Goal: Task Accomplishment & Management: Complete application form

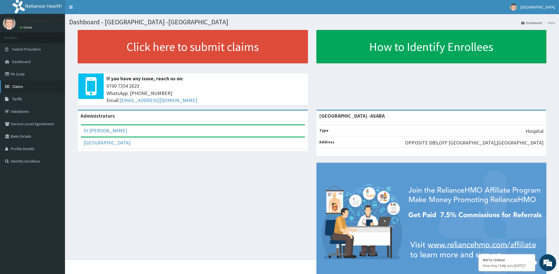
click at [2, 86] on link "Claims" at bounding box center [32, 86] width 65 height 12
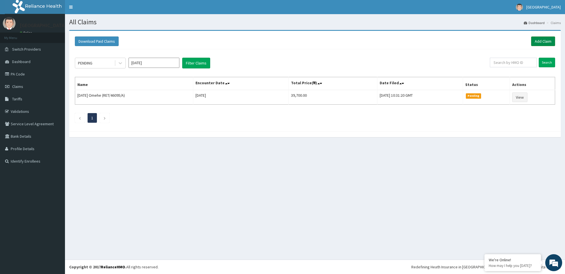
click at [548, 44] on link "Add Claim" at bounding box center [543, 41] width 24 height 10
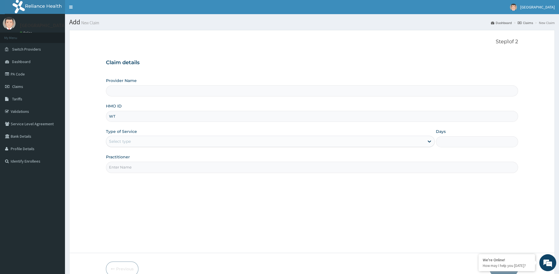
type input "WTC"
type input "[GEOGRAPHIC_DATA] -ASABA"
type input "WTC/10042/A"
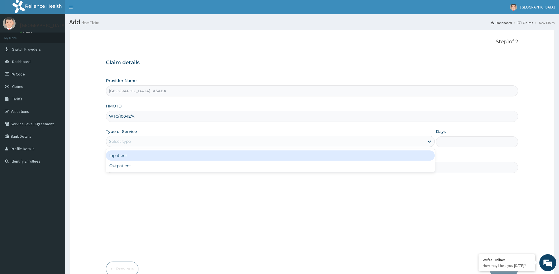
click at [114, 144] on div "Select type" at bounding box center [120, 142] width 22 height 6
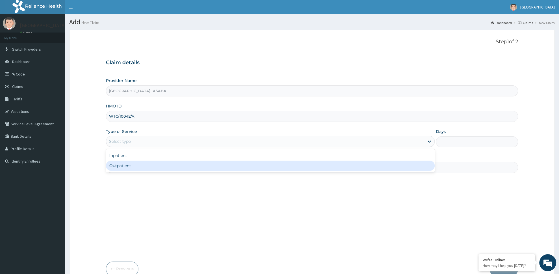
click at [133, 165] on div "Outpatient" at bounding box center [270, 166] width 329 height 10
type input "1"
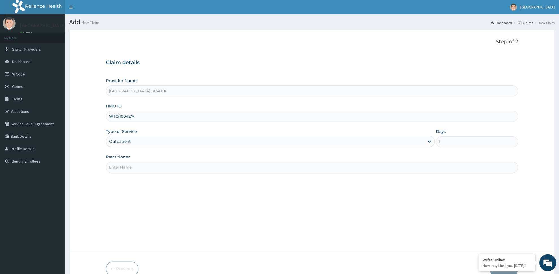
click at [135, 165] on input "Practitioner" at bounding box center [312, 167] width 412 height 11
paste input "DR NJOKU"
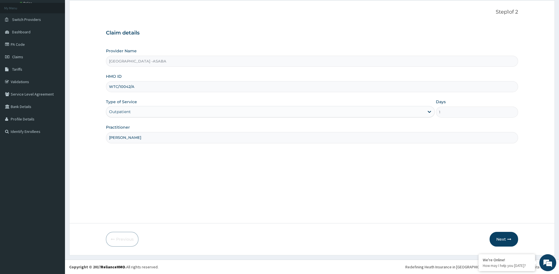
scroll to position [30, 0]
type input "DR NJOKU"
click at [508, 238] on button "Next" at bounding box center [504, 239] width 29 height 15
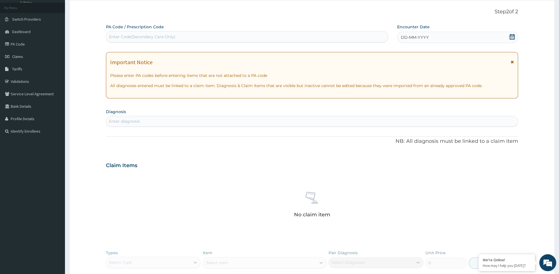
click at [161, 34] on div "Enter Code(Secondary Care Only)" at bounding box center [247, 36] width 282 height 9
type input "PA/ECCB27"
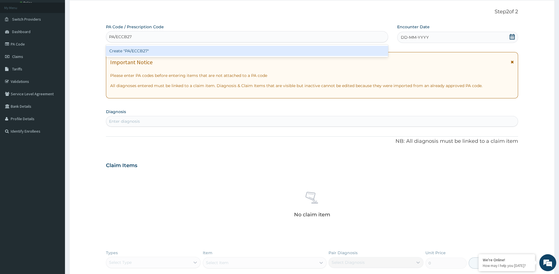
click at [148, 49] on div "Create "PA/ECCB27"" at bounding box center [247, 51] width 282 height 10
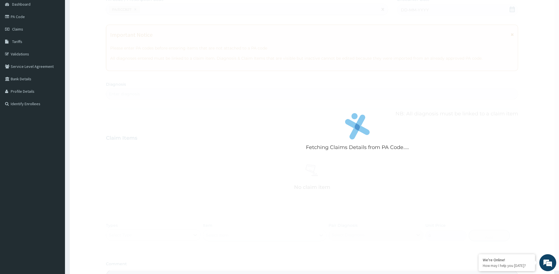
scroll to position [60, 0]
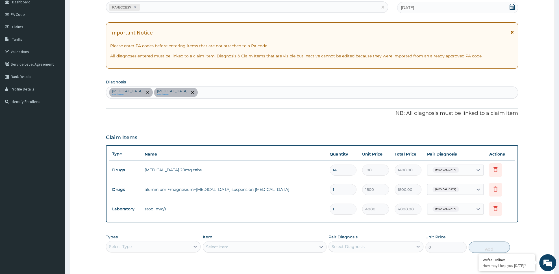
click at [189, 92] on div "Peptic ulcer confirmed Typhoid carrier confirmed" at bounding box center [312, 93] width 412 height 12
type input "MALA"
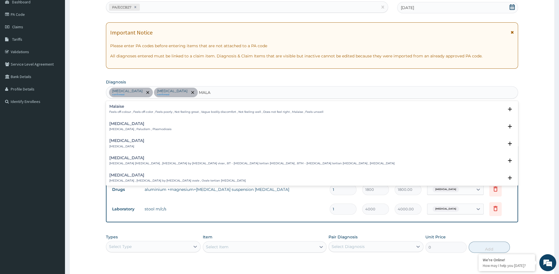
drag, startPoint x: 141, startPoint y: 125, endPoint x: 141, endPoint y: 117, distance: 7.3
click at [142, 120] on div "Malaria Malaria , Paludism , Plasmodiosis Select Status Query Query covers susp…" at bounding box center [312, 127] width 412 height 17
click at [119, 126] on h4 "[MEDICAL_DATA]" at bounding box center [140, 124] width 62 height 4
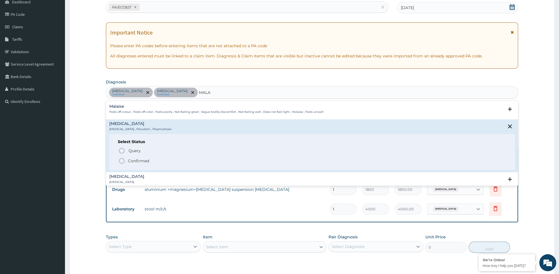
click at [134, 159] on p "Confirmed" at bounding box center [138, 161] width 21 height 6
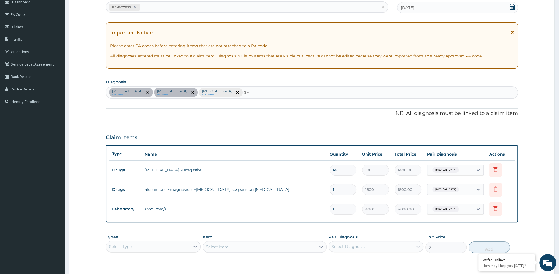
type input "SEP"
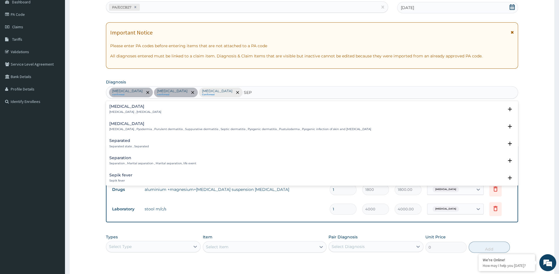
click at [120, 113] on p "Systemic infection , Sepsis" at bounding box center [135, 112] width 52 height 4
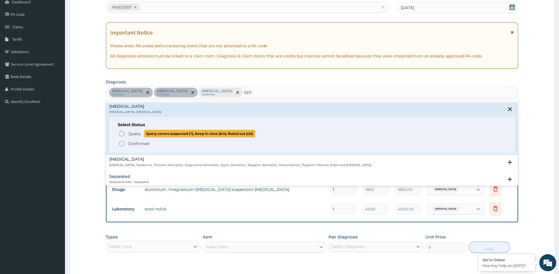
click at [130, 134] on span "Query" at bounding box center [135, 134] width 12 height 6
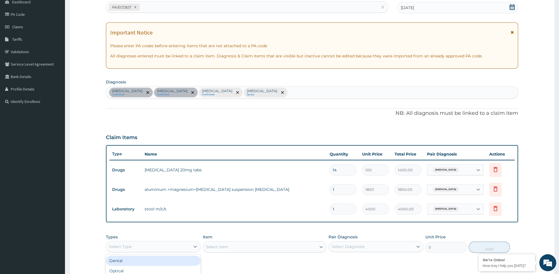
click at [181, 250] on div "Select Type" at bounding box center [148, 246] width 84 height 9
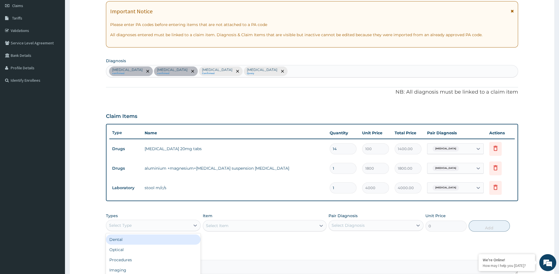
scroll to position [89, 0]
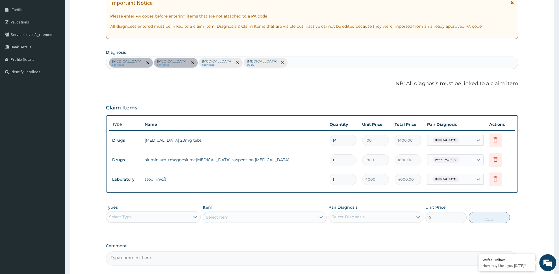
drag, startPoint x: 352, startPoint y: 142, endPoint x: 342, endPoint y: 141, distance: 9.6
click at [351, 142] on input "14" at bounding box center [343, 140] width 27 height 11
type input "1"
type input "100.00"
type input "0.00"
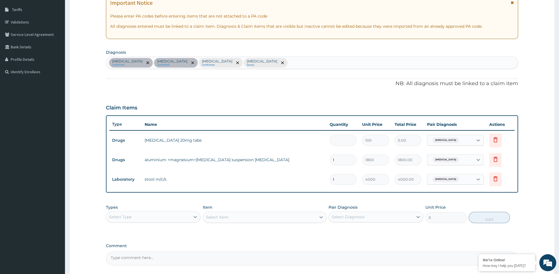
type input "2"
type input "200.00"
type input "20"
type input "2000.00"
type input "20"
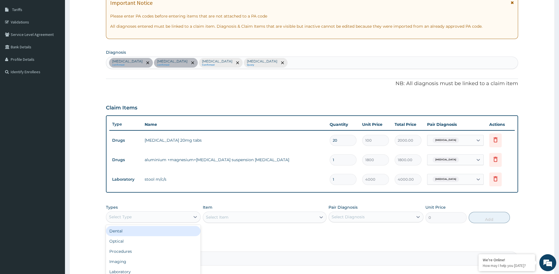
click at [168, 217] on div "Select Type" at bounding box center [148, 216] width 84 height 9
type input "DR"
drag, startPoint x: 169, startPoint y: 233, endPoint x: 174, endPoint y: 234, distance: 4.9
click at [168, 233] on div "Drugs" at bounding box center [153, 231] width 95 height 10
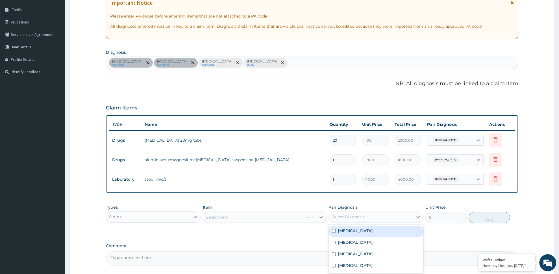
drag, startPoint x: 363, startPoint y: 218, endPoint x: 361, endPoint y: 224, distance: 6.4
click at [361, 224] on div "Types Drugs Item Select Item Pair Diagnosis option Peptic ulcer focused, 1 of 4…" at bounding box center [312, 214] width 412 height 24
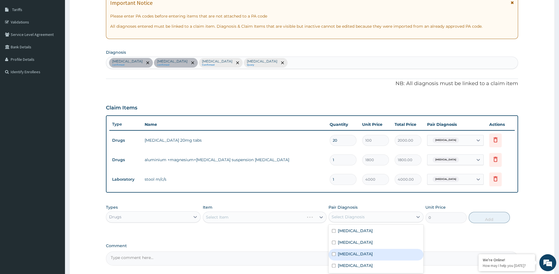
click at [357, 252] on div "[MEDICAL_DATA]" at bounding box center [376, 255] width 95 height 12
checkbox input "true"
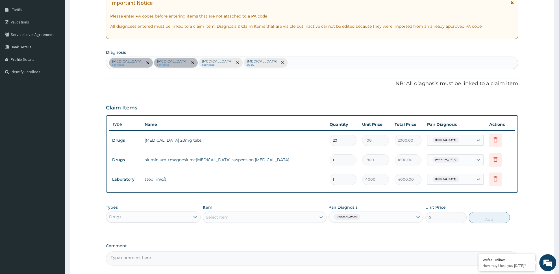
click at [287, 223] on div "Types Drugs Item Select Item Pair Diagnosis Malaria Unit Price 0 Add" at bounding box center [312, 214] width 412 height 24
click at [278, 223] on div "Types Drugs Item Select Item Pair Diagnosis Malaria Unit Price 0 Add" at bounding box center [312, 214] width 412 height 24
click at [279, 219] on div "Select Item" at bounding box center [259, 217] width 113 height 9
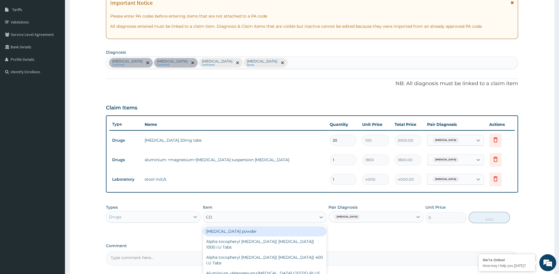
type input "COA"
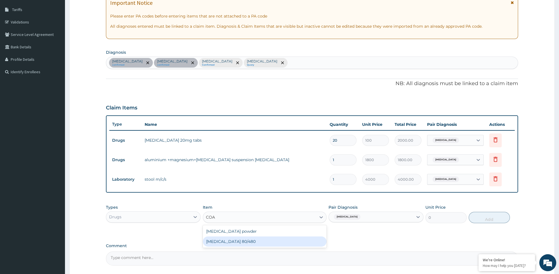
click at [260, 242] on div "COARTEM 80/480" at bounding box center [265, 241] width 124 height 10
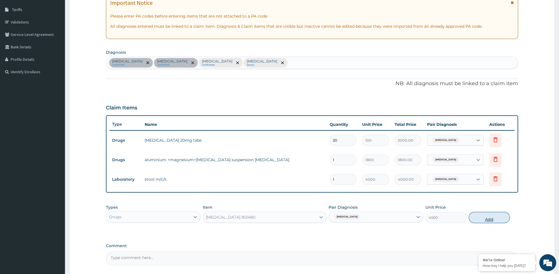
click at [482, 218] on button "Add" at bounding box center [489, 217] width 41 height 11
type input "0"
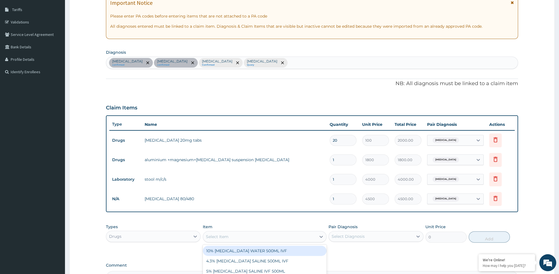
click at [219, 236] on div "Select Item" at bounding box center [217, 237] width 23 height 6
type input "EAS"
click at [229, 250] on div "Paracetamol 500mg Tabs EASADOL" at bounding box center [265, 251] width 124 height 10
type input "20"
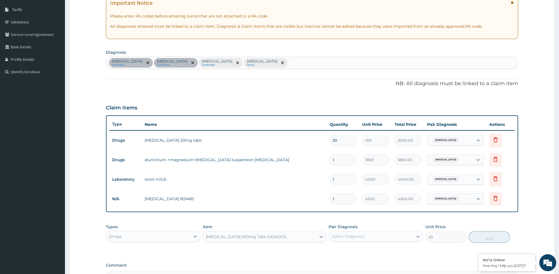
click at [404, 239] on div "Select Diagnosis" at bounding box center [371, 236] width 84 height 9
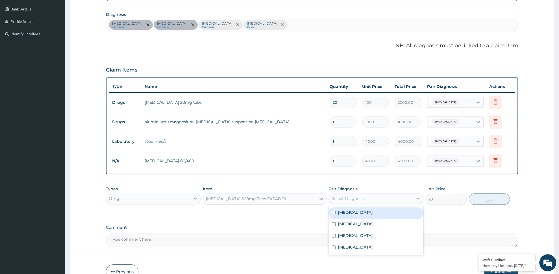
scroll to position [140, 0]
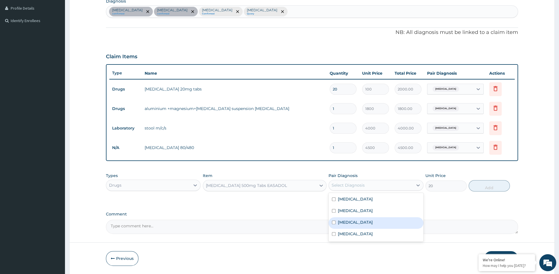
click at [344, 223] on label "Malaria" at bounding box center [355, 222] width 35 height 6
checkbox input "true"
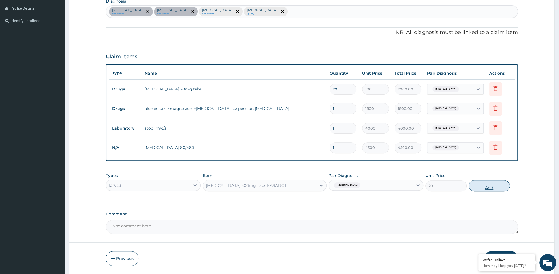
click at [490, 188] on button "Add" at bounding box center [489, 185] width 41 height 11
type input "0"
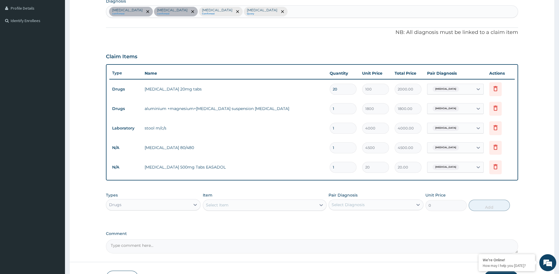
type input "0.00"
type input "3"
type input "60.00"
type input "30"
type input "600.00"
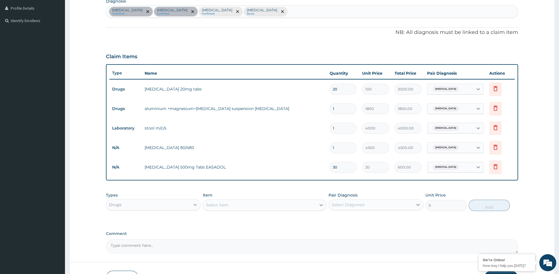
type input "30"
drag, startPoint x: 192, startPoint y: 204, endPoint x: 198, endPoint y: 207, distance: 6.3
click at [192, 205] on div at bounding box center [195, 205] width 10 height 10
click at [167, 261] on div "Laboratory" at bounding box center [153, 259] width 95 height 10
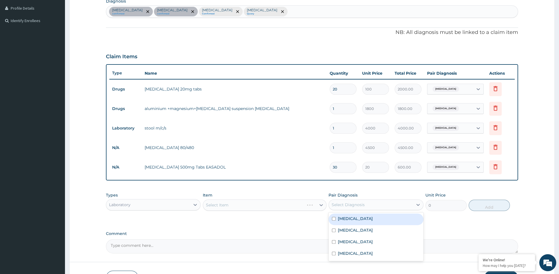
click at [362, 201] on div "Select Diagnosis" at bounding box center [371, 204] width 84 height 9
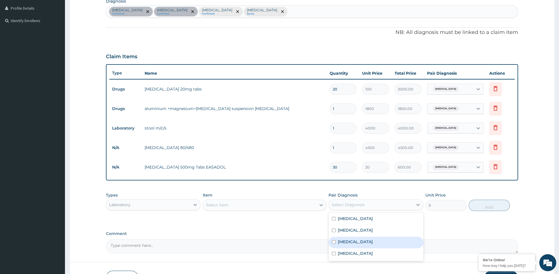
drag, startPoint x: 359, startPoint y: 243, endPoint x: 321, endPoint y: 245, distance: 38.5
click at [359, 244] on div "Malaria" at bounding box center [376, 243] width 95 height 12
checkbox input "true"
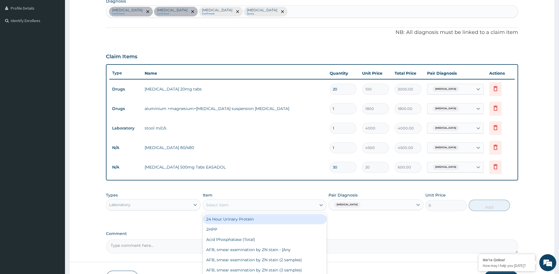
click at [280, 204] on div "Select Item" at bounding box center [259, 204] width 113 height 9
type input "MALA"
click at [264, 220] on div "QBC Malaria" at bounding box center [265, 219] width 124 height 10
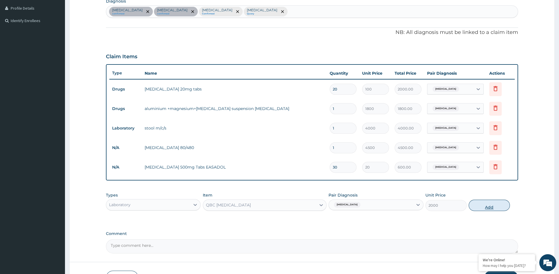
click at [473, 204] on button "Add" at bounding box center [489, 205] width 41 height 11
type input "0"
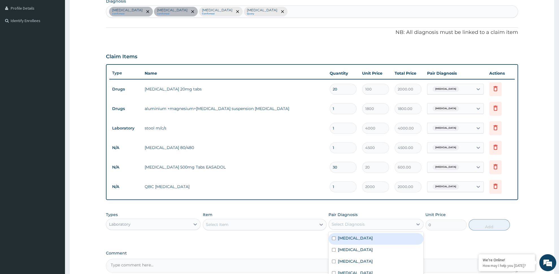
click at [356, 220] on div "Select Diagnosis" at bounding box center [371, 224] width 84 height 9
drag, startPoint x: 351, startPoint y: 237, endPoint x: 326, endPoint y: 242, distance: 25.3
type input "SEPS"
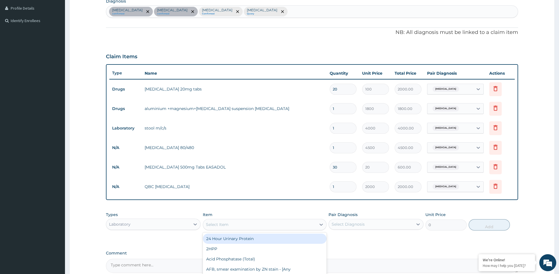
click at [287, 225] on div "Select Item" at bounding box center [259, 224] width 113 height 9
type input "FUL"
click at [246, 239] on div "Full Blood Count (FBC)" at bounding box center [265, 238] width 124 height 10
type input "6000"
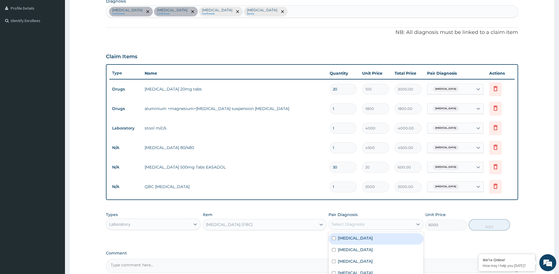
drag, startPoint x: 364, startPoint y: 225, endPoint x: 371, endPoint y: 243, distance: 19.4
click at [364, 226] on div "Select Diagnosis" at bounding box center [348, 224] width 33 height 6
click at [362, 270] on div "Sepsis" at bounding box center [376, 274] width 95 height 12
checkbox input "true"
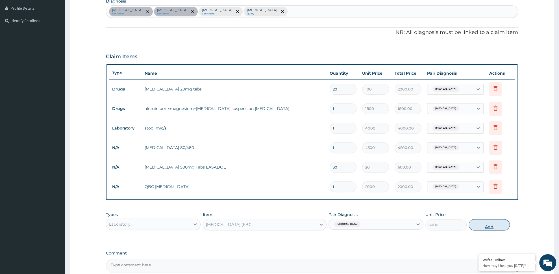
click at [500, 223] on button "Add" at bounding box center [489, 224] width 41 height 11
type input "0"
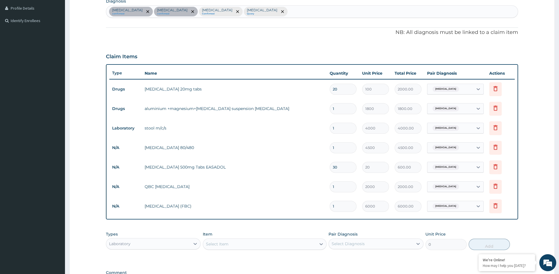
drag, startPoint x: 180, startPoint y: 244, endPoint x: 175, endPoint y: 245, distance: 4.7
click at [179, 244] on div "Laboratory" at bounding box center [148, 243] width 84 height 9
click at [159, 260] on div "Procedures" at bounding box center [153, 259] width 95 height 10
drag, startPoint x: 346, startPoint y: 239, endPoint x: 346, endPoint y: 242, distance: 3.4
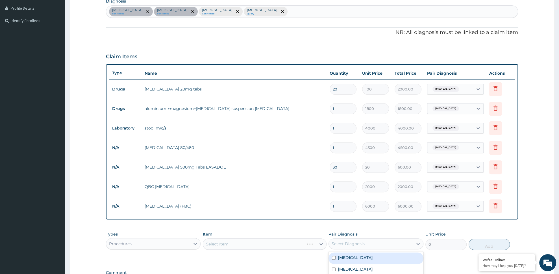
click at [346, 241] on div "Select Diagnosis" at bounding box center [376, 243] width 95 height 11
click at [346, 244] on div "Select Diagnosis" at bounding box center [348, 244] width 33 height 6
click at [347, 244] on div "Select Diagnosis" at bounding box center [348, 244] width 33 height 6
drag, startPoint x: 351, startPoint y: 252, endPoint x: 351, endPoint y: 261, distance: 9.1
drag, startPoint x: 351, startPoint y: 260, endPoint x: 356, endPoint y: 267, distance: 9.0
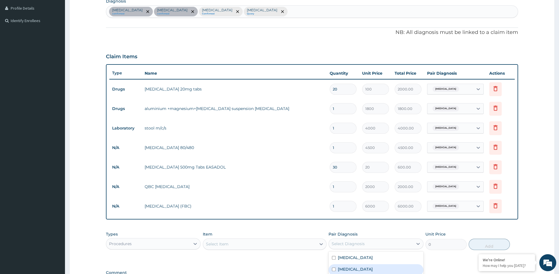
click at [356, 267] on label "Typhoid carrier" at bounding box center [355, 269] width 35 height 6
checkbox input "true"
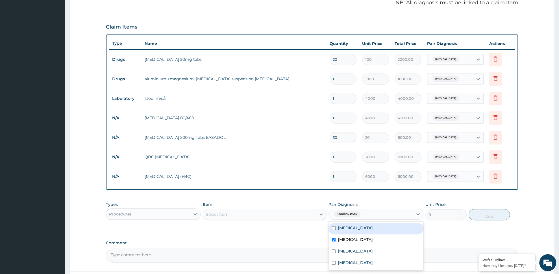
scroll to position [180, 0]
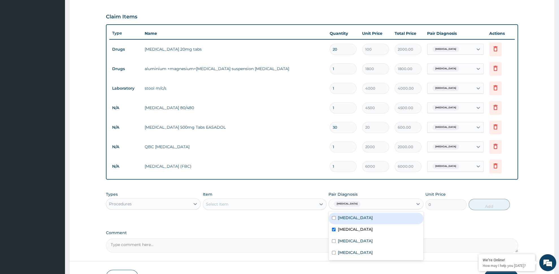
drag, startPoint x: 338, startPoint y: 219, endPoint x: 349, endPoint y: 234, distance: 18.8
click at [338, 221] on div "Peptic ulcer" at bounding box center [376, 219] width 95 height 12
checkbox input "true"
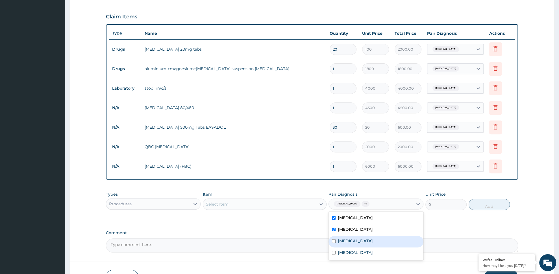
drag, startPoint x: 349, startPoint y: 237, endPoint x: 350, endPoint y: 252, distance: 15.0
click at [350, 252] on label "Sepsis" at bounding box center [355, 253] width 35 height 6
checkbox input "true"
click at [342, 242] on label "Malaria" at bounding box center [355, 241] width 35 height 6
checkbox input "true"
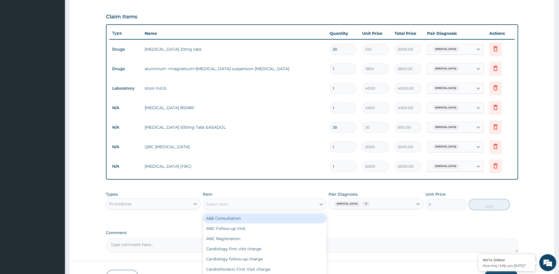
click at [276, 206] on div "Select Item" at bounding box center [259, 204] width 113 height 9
type input "OPD"
click at [294, 216] on div "OPD / GP Consultation" at bounding box center [265, 218] width 124 height 10
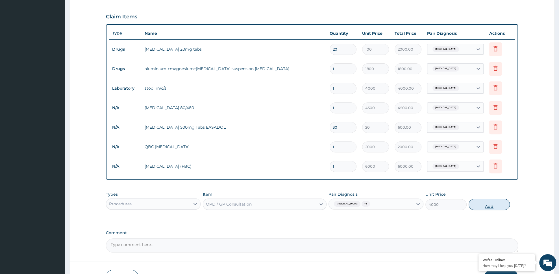
click at [479, 205] on button "Add" at bounding box center [489, 204] width 41 height 11
type input "0"
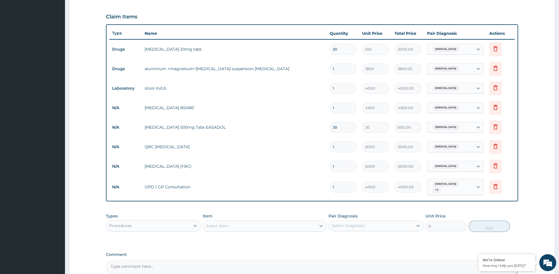
click at [161, 224] on div "Procedures" at bounding box center [148, 225] width 84 height 9
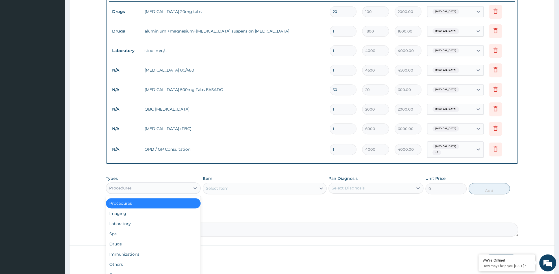
scroll to position [238, 0]
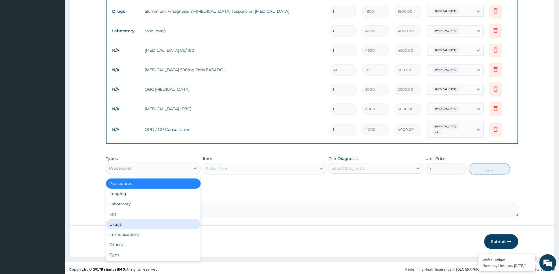
click at [154, 222] on div "Drugs" at bounding box center [153, 224] width 95 height 10
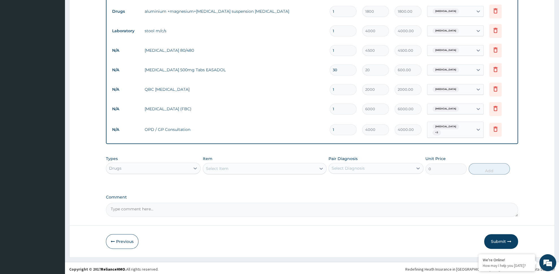
click at [263, 168] on div "Select Item" at bounding box center [259, 168] width 113 height 9
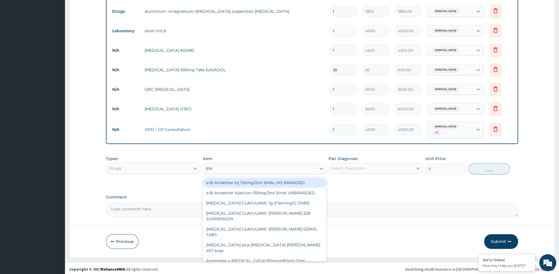
type input "EMA"
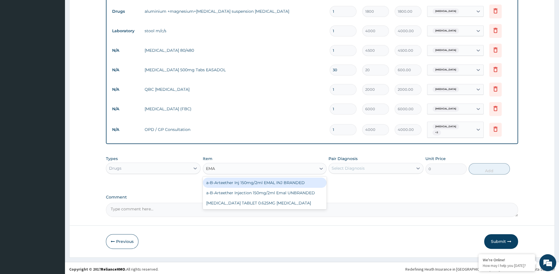
click at [254, 182] on div "a-B-Arteether Inj 150mg/2ml EMAL INJ BRANDED" at bounding box center [265, 183] width 124 height 10
type input "2000"
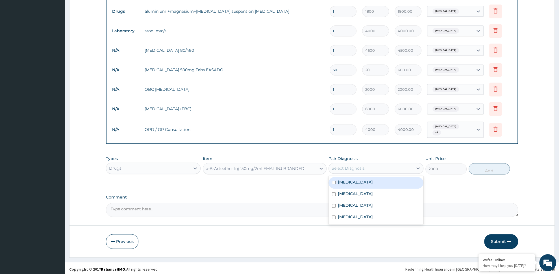
click at [382, 168] on div "Select Diagnosis" at bounding box center [371, 168] width 84 height 9
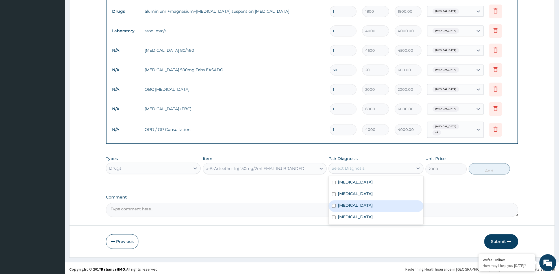
click at [363, 204] on div "Malaria" at bounding box center [376, 206] width 95 height 12
checkbox input "true"
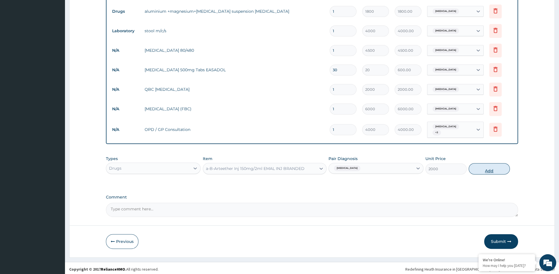
click at [487, 170] on button "Add" at bounding box center [489, 168] width 41 height 11
type input "0"
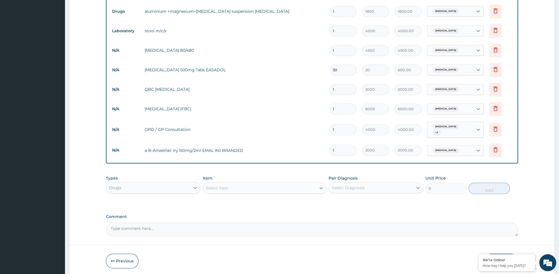
type input "0.00"
type input "3"
type input "6000.00"
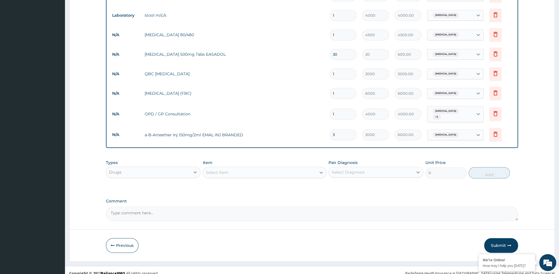
scroll to position [257, 0]
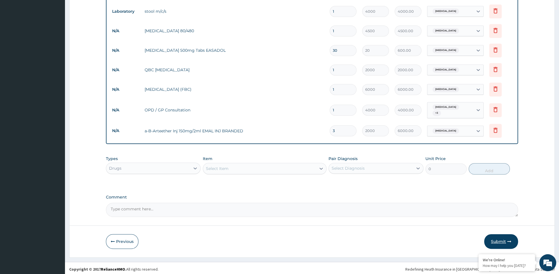
type input "3"
click at [506, 237] on button "Submit" at bounding box center [502, 241] width 34 height 15
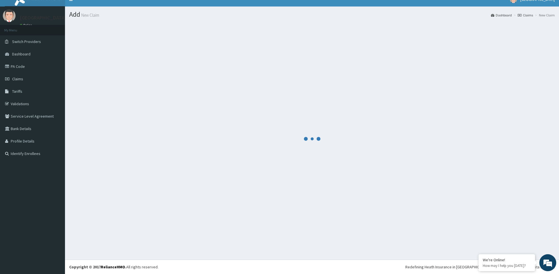
scroll to position [8, 0]
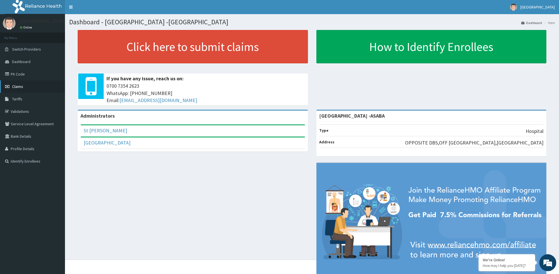
click at [19, 88] on span "Claims" at bounding box center [17, 86] width 11 height 5
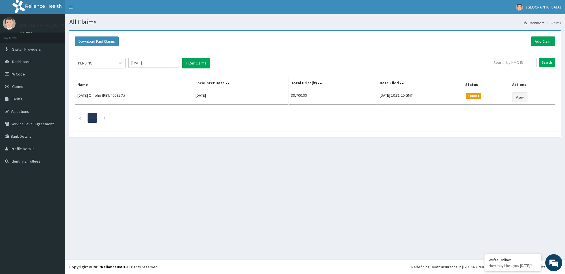
click at [159, 58] on input "[DATE]" at bounding box center [154, 63] width 51 height 10
click at [154, 100] on div "May" at bounding box center [153, 98] width 11 height 10
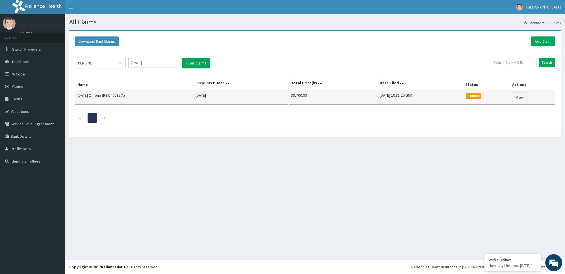
type input "May 2025"
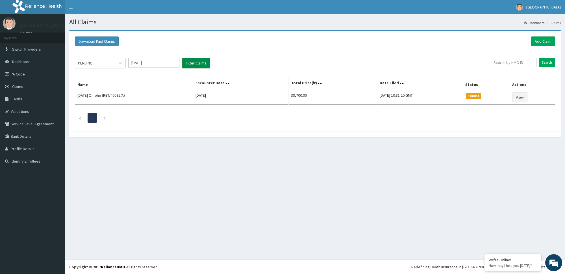
click at [201, 65] on button "Filter Claims" at bounding box center [196, 63] width 28 height 11
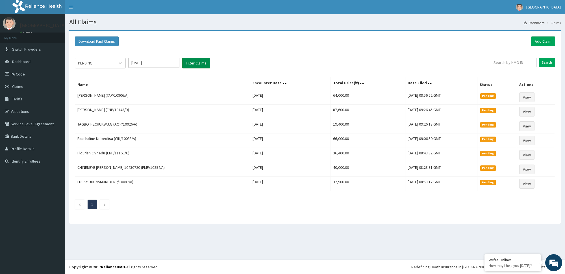
click at [189, 64] on button "Filter Claims" at bounding box center [196, 63] width 28 height 11
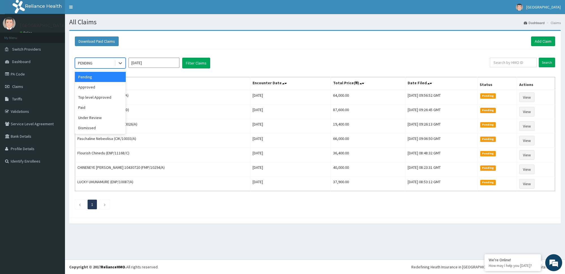
click at [104, 62] on div "PENDING" at bounding box center [94, 63] width 39 height 9
click at [113, 91] on div "Approved" at bounding box center [100, 87] width 51 height 10
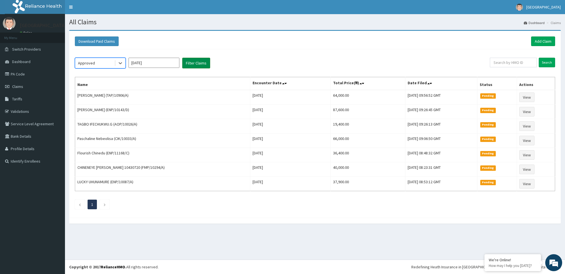
click at [200, 64] on button "Filter Claims" at bounding box center [196, 63] width 28 height 11
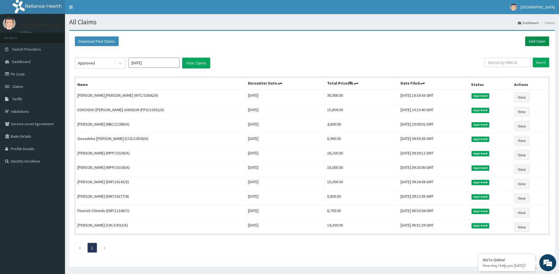
click at [535, 42] on link "Add Claim" at bounding box center [538, 41] width 24 height 10
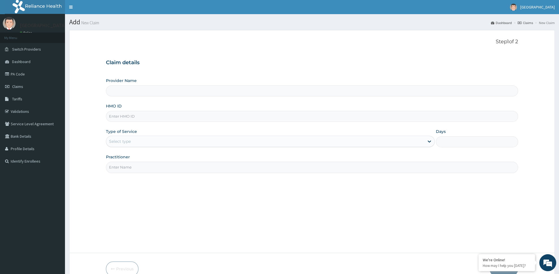
type input "[GEOGRAPHIC_DATA] -ASABA"
type input "WTC/10042/A"
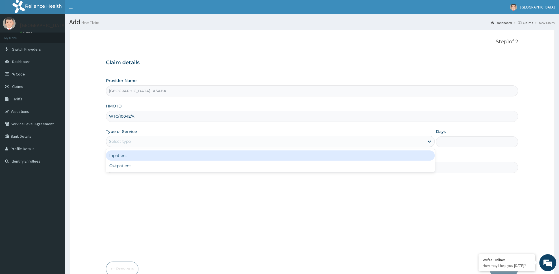
click at [159, 140] on div "Select type" at bounding box center [265, 141] width 318 height 9
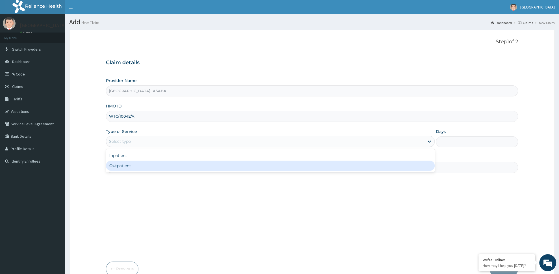
click at [144, 166] on div "Outpatient" at bounding box center [270, 166] width 329 height 10
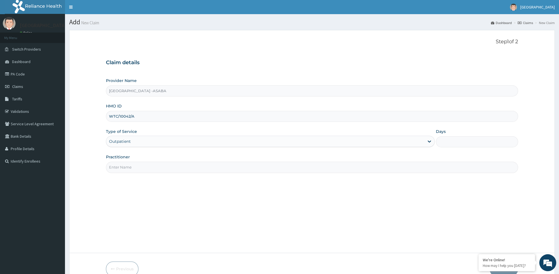
type input "1"
click at [140, 172] on input "Practitioner" at bounding box center [312, 167] width 412 height 11
paste input "DR NJOKU"
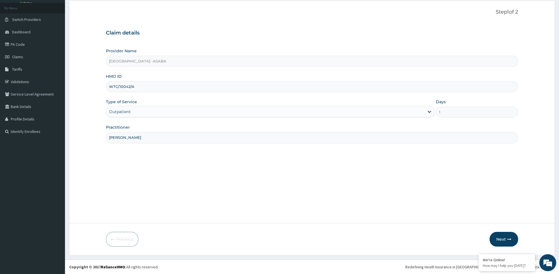
scroll to position [30, 0]
type input "DR NJOKU"
click at [503, 239] on button "Next" at bounding box center [504, 239] width 29 height 15
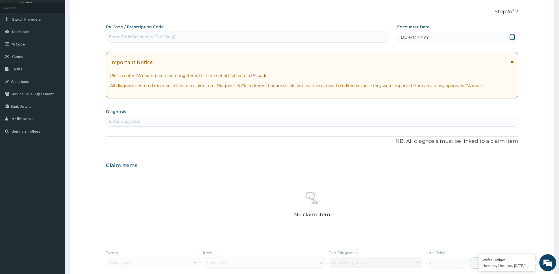
click at [163, 35] on div "Enter Code(Secondary Care Only)" at bounding box center [142, 37] width 66 height 6
type input "PA/487EAA"
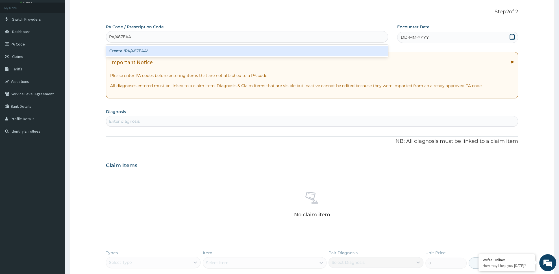
click at [122, 53] on div "Create "PA/487EAA"" at bounding box center [247, 51] width 282 height 10
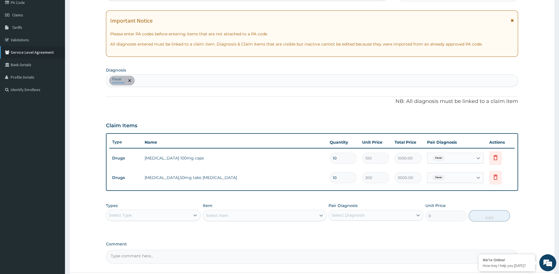
scroll to position [89, 0]
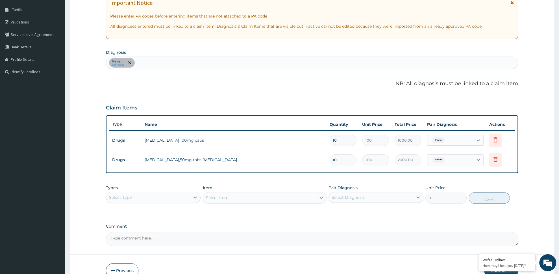
click at [160, 189] on div "Types Select Type" at bounding box center [153, 194] width 95 height 19
click at [159, 197] on div "Select Type" at bounding box center [148, 197] width 84 height 9
click at [174, 233] on div "Procedures" at bounding box center [153, 232] width 95 height 10
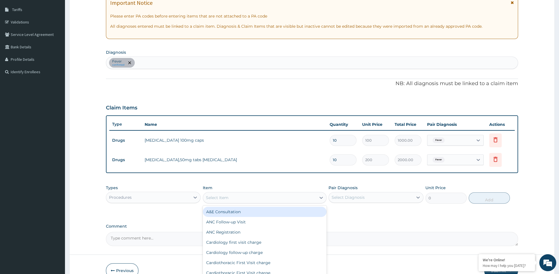
click at [210, 194] on div "Select Item" at bounding box center [259, 197] width 113 height 9
type input "OPD"
click at [270, 210] on div "OPD / GP Consultation" at bounding box center [265, 212] width 124 height 10
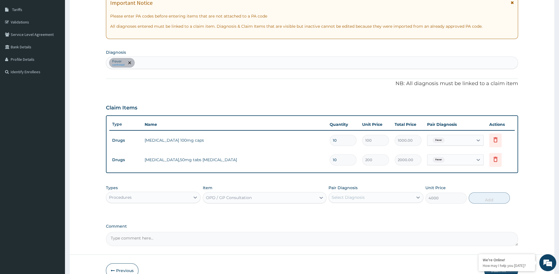
type input "4000"
click at [366, 194] on div "Select Diagnosis" at bounding box center [371, 197] width 84 height 9
click at [366, 210] on div "Fever" at bounding box center [376, 212] width 95 height 12
checkbox input "true"
click at [458, 205] on div "Types Procedures Item OPD / GP Consultation Pair Diagnosis option Fever, select…" at bounding box center [312, 194] width 412 height 24
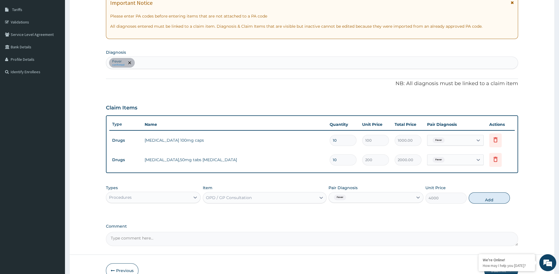
click at [134, 116] on div "Type Name Quantity Unit Price Total Price Pair Diagnosis Actions Drugs doxycycl…" at bounding box center [312, 144] width 412 height 58
click at [494, 195] on button "Add" at bounding box center [489, 197] width 41 height 11
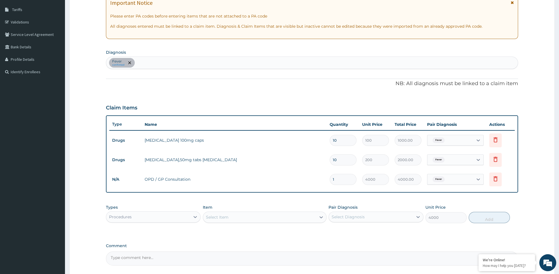
type input "0"
type input "1"
type input "4000.00"
type input "0"
type input "0.00"
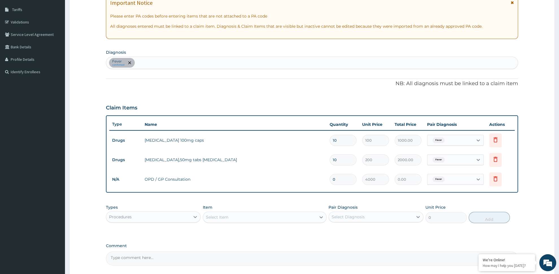
type input "1"
type input "4000.00"
type input "0"
type input "0.00"
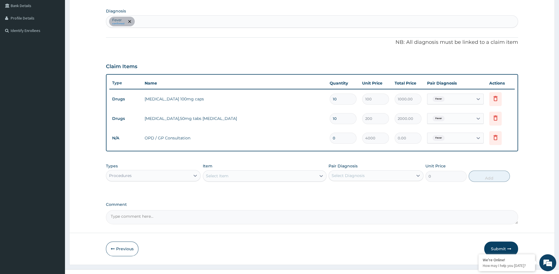
scroll to position [140, 0]
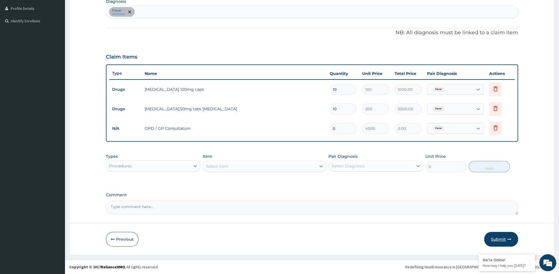
click at [498, 237] on button "Submit" at bounding box center [502, 239] width 34 height 15
click at [506, 234] on button "Submit" at bounding box center [502, 239] width 34 height 15
click at [343, 124] on input "0" at bounding box center [343, 128] width 27 height 11
type input "1"
type input "4000.00"
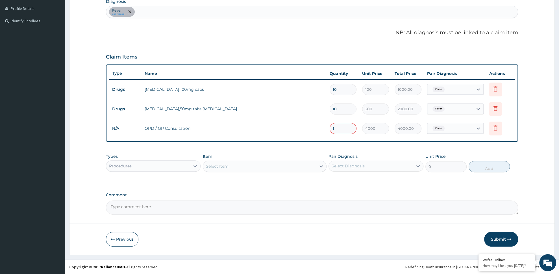
type input "1"
click at [421, 189] on div "PA Code / Prescription Code PA/487EAA Encounter Date 09-05-2025 Important Notic…" at bounding box center [312, 64] width 412 height 301
click at [344, 102] on td "10" at bounding box center [343, 109] width 33 height 17
drag, startPoint x: 344, startPoint y: 102, endPoint x: 345, endPoint y: 106, distance: 4.6
click at [345, 106] on input "10" at bounding box center [343, 108] width 27 height 11
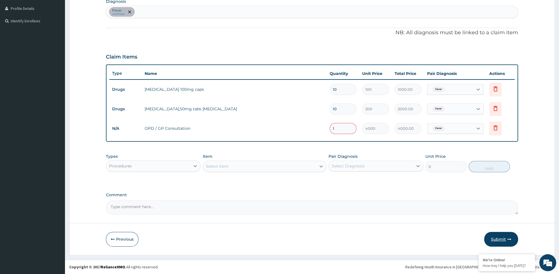
click at [509, 237] on icon "button" at bounding box center [510, 239] width 4 height 4
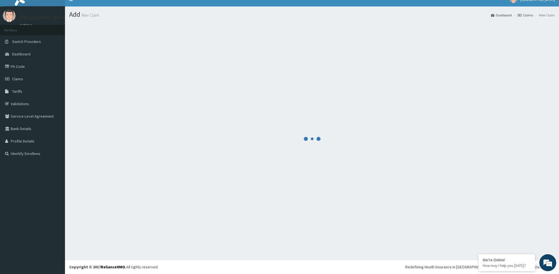
scroll to position [8, 0]
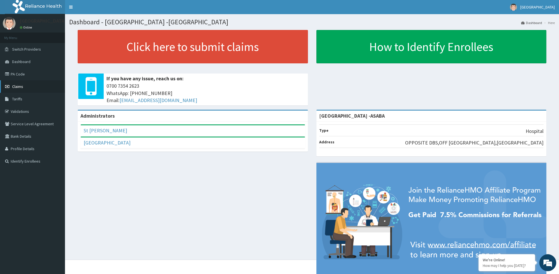
click at [30, 89] on link "Claims" at bounding box center [32, 86] width 65 height 12
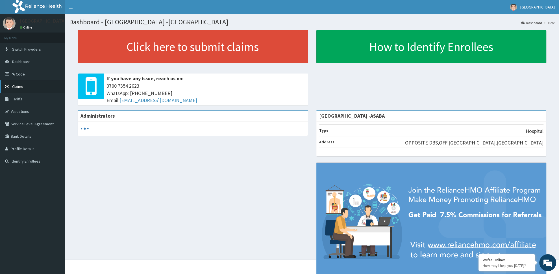
click at [27, 90] on link "Claims" at bounding box center [32, 86] width 65 height 12
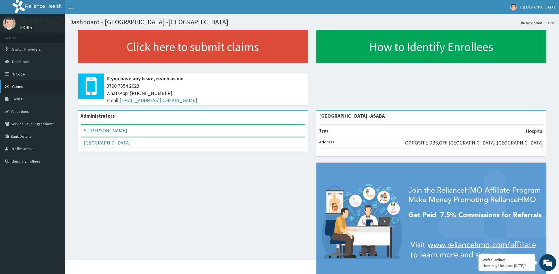
click at [47, 81] on link "Claims" at bounding box center [32, 86] width 65 height 12
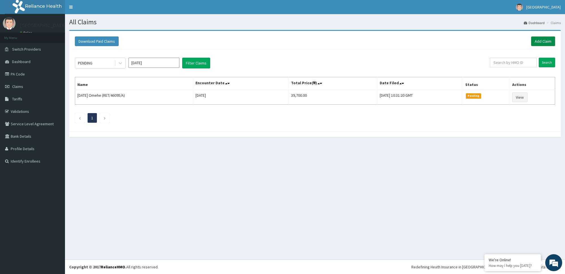
click at [542, 38] on link "Add Claim" at bounding box center [543, 41] width 24 height 10
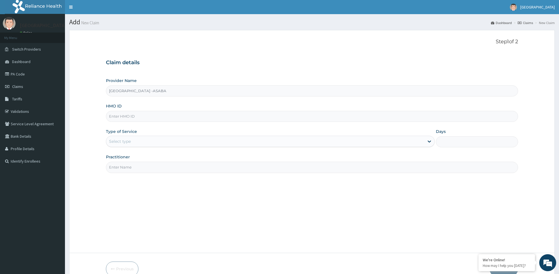
type input "[GEOGRAPHIC_DATA] -ASABA"
click at [119, 115] on input "HMO ID" at bounding box center [312, 116] width 412 height 11
type input "CCD/10197/E"
drag, startPoint x: 151, startPoint y: 141, endPoint x: 153, endPoint y: 148, distance: 7.1
click at [151, 142] on div "Select type" at bounding box center [265, 141] width 318 height 9
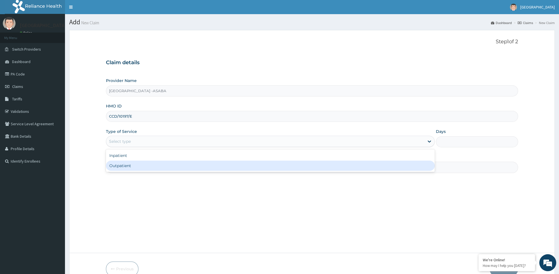
click at [154, 166] on div "Outpatient" at bounding box center [270, 166] width 329 height 10
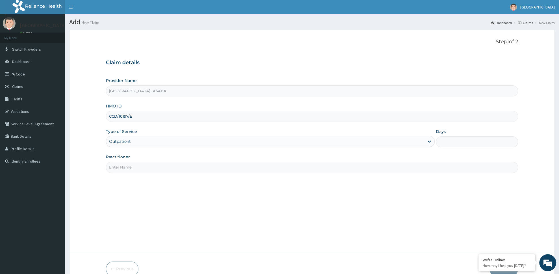
type input "1"
click at [154, 169] on input "Practitioner" at bounding box center [312, 167] width 412 height 11
paste input "DR NJOKU"
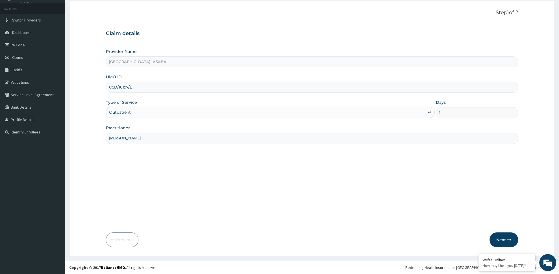
scroll to position [30, 0]
type input "DR NJOKU"
click at [499, 235] on button "Next" at bounding box center [504, 239] width 29 height 15
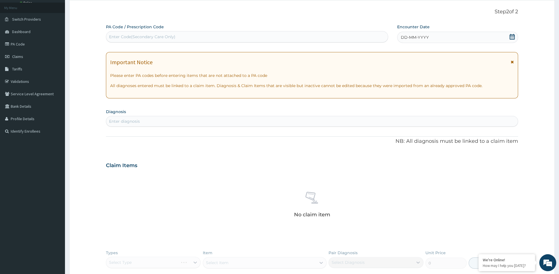
click at [155, 35] on div "Enter Code(Secondary Care Only)" at bounding box center [142, 37] width 66 height 6
type input "PA/982DA8"
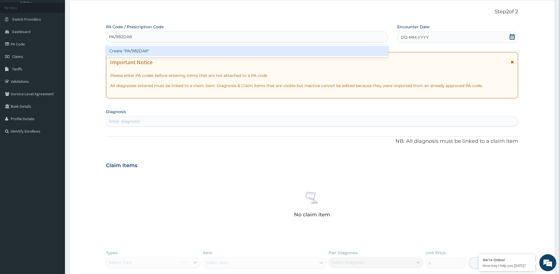
click at [171, 48] on div "Create "PA/982DA8"" at bounding box center [247, 51] width 282 height 10
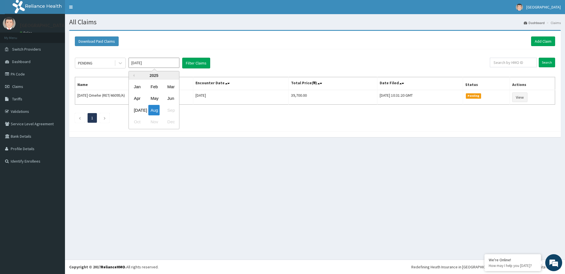
click at [162, 68] on input "[DATE]" at bounding box center [154, 63] width 51 height 10
click at [159, 100] on div "May" at bounding box center [153, 98] width 11 height 10
type input "May 2025"
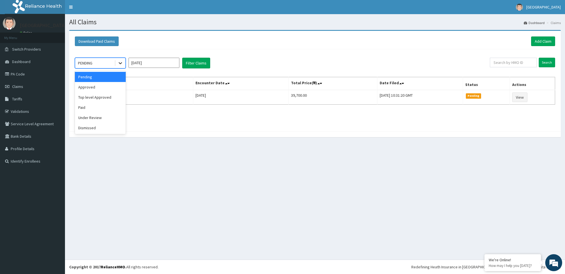
click at [117, 64] on div at bounding box center [120, 63] width 10 height 10
click at [117, 87] on div "Approved" at bounding box center [100, 87] width 51 height 10
click at [201, 63] on button "Filter Claims" at bounding box center [196, 63] width 28 height 11
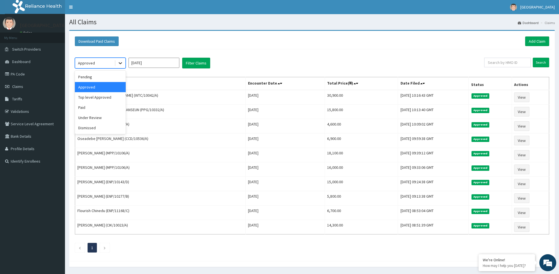
click at [118, 65] on icon at bounding box center [121, 63] width 6 height 6
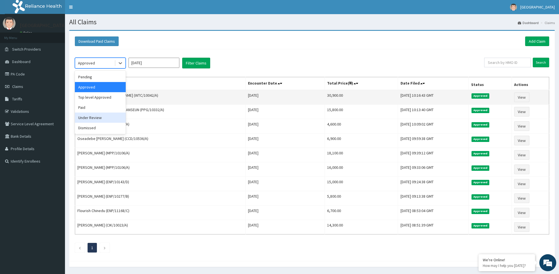
drag, startPoint x: 114, startPoint y: 117, endPoint x: 143, endPoint y: 101, distance: 32.9
click at [114, 114] on div "Under Review" at bounding box center [100, 118] width 51 height 10
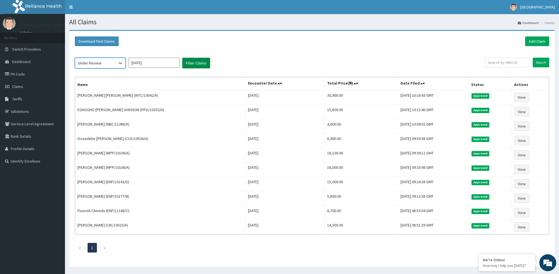
click at [195, 64] on button "Filter Claims" at bounding box center [196, 63] width 28 height 11
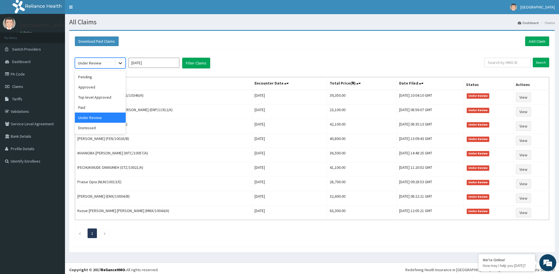
click at [118, 65] on icon at bounding box center [121, 63] width 6 height 6
click at [112, 77] on div "Pending" at bounding box center [100, 77] width 51 height 10
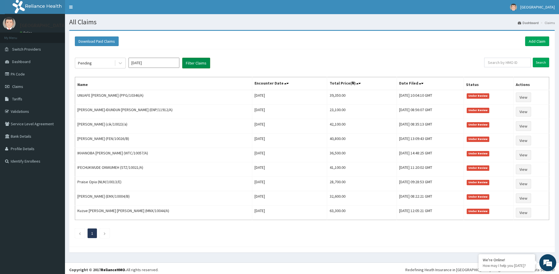
click at [206, 64] on button "Filter Claims" at bounding box center [196, 63] width 28 height 11
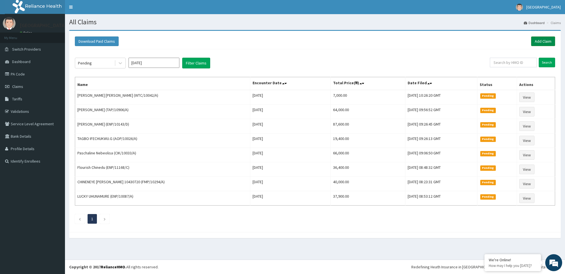
click at [538, 40] on link "Add Claim" at bounding box center [543, 41] width 24 height 10
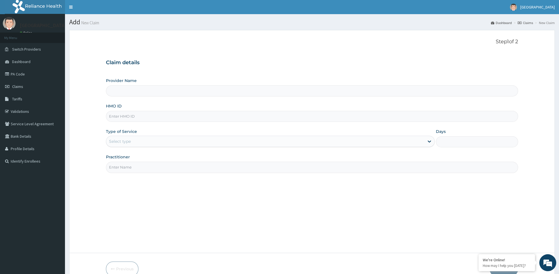
type input "[GEOGRAPHIC_DATA] -ASABA"
click at [137, 114] on input "HMO ID" at bounding box center [312, 116] width 412 height 11
type input "CCD/10197/B"
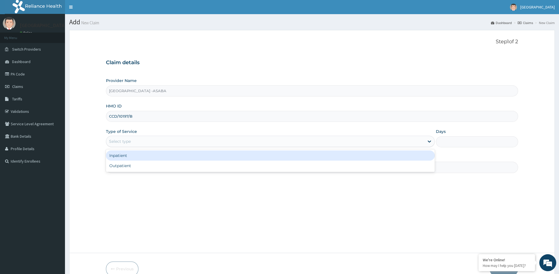
click at [186, 139] on div "Select type" at bounding box center [265, 141] width 318 height 9
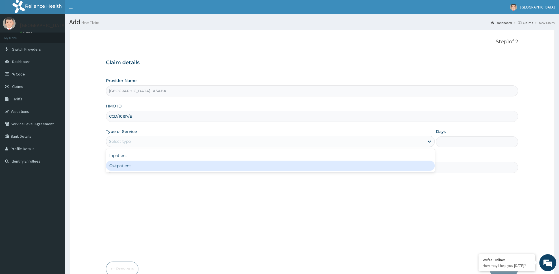
click at [173, 167] on div "Outpatient" at bounding box center [270, 166] width 329 height 10
type input "1"
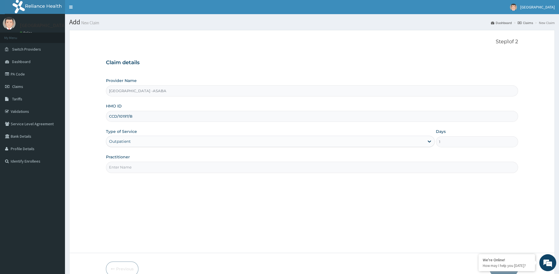
click at [171, 171] on input "Practitioner" at bounding box center [312, 167] width 412 height 11
paste input "[PERSON_NAME]"
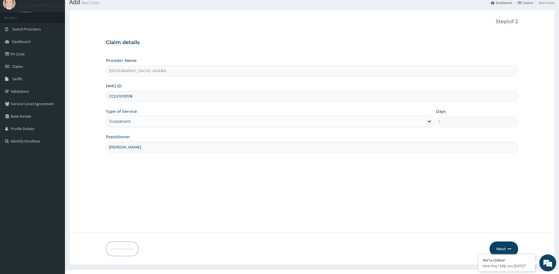
scroll to position [30, 0]
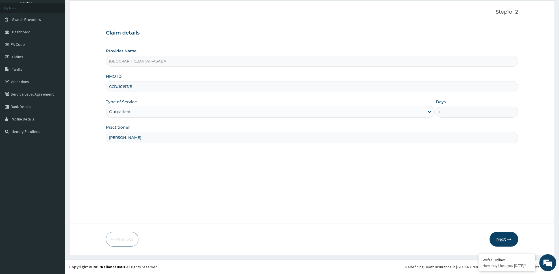
type input "[PERSON_NAME]"
click at [501, 234] on button "Next" at bounding box center [504, 239] width 29 height 15
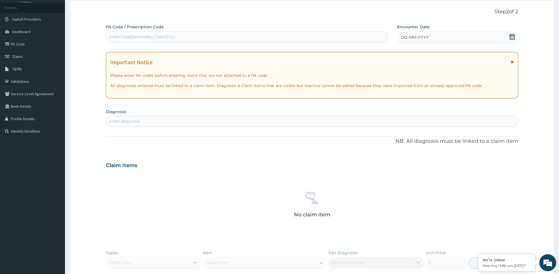
click at [218, 38] on div "Enter Code(Secondary Care Only)" at bounding box center [247, 36] width 282 height 9
type input "PA/C4AAF7"
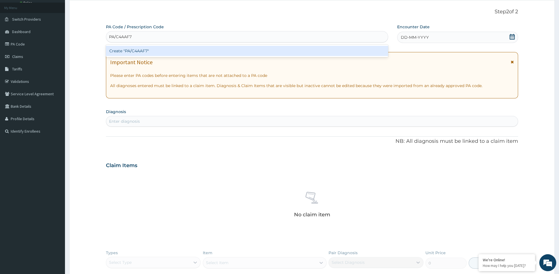
click at [242, 52] on div "Create "PA/C4AAF7"" at bounding box center [247, 51] width 282 height 10
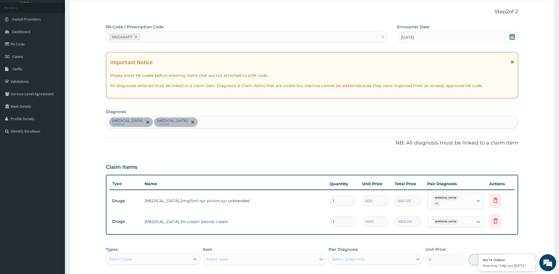
click at [226, 123] on div "[MEDICAL_DATA] confirmed [MEDICAL_DATA] confirmed" at bounding box center [312, 122] width 412 height 12
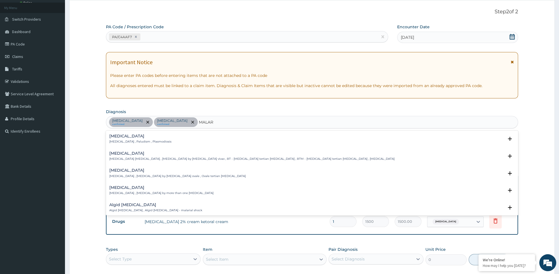
type input "MALARI"
click at [124, 140] on div "[MEDICAL_DATA] [MEDICAL_DATA] , Paludism , Plasmodiosis" at bounding box center [140, 139] width 62 height 10
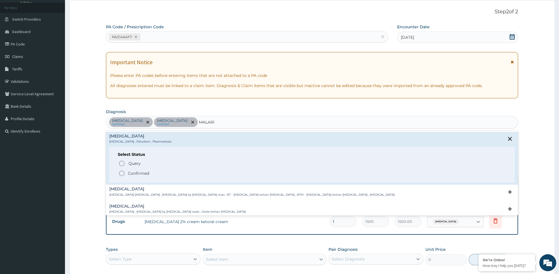
click at [147, 173] on p "Confirmed" at bounding box center [138, 173] width 21 height 6
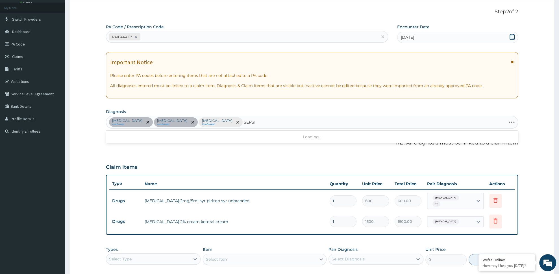
type input "SEPSIS"
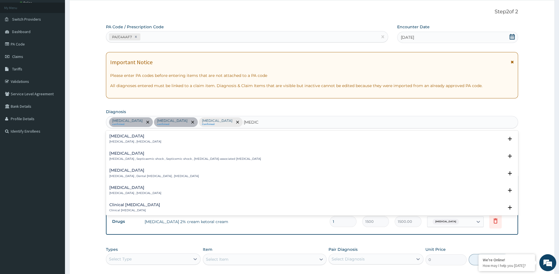
click at [153, 140] on div "Sepsis Systemic infection , Sepsis" at bounding box center [312, 139] width 406 height 10
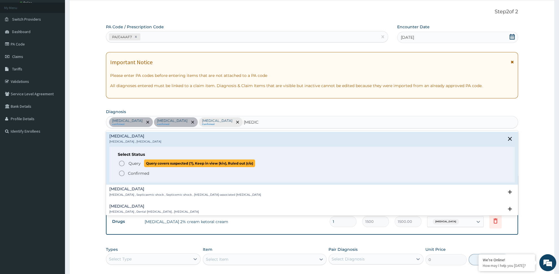
click at [151, 162] on span "Query covers suspected (?), Keep in view (kiv), Ruled out (r/o)" at bounding box center [199, 163] width 111 height 8
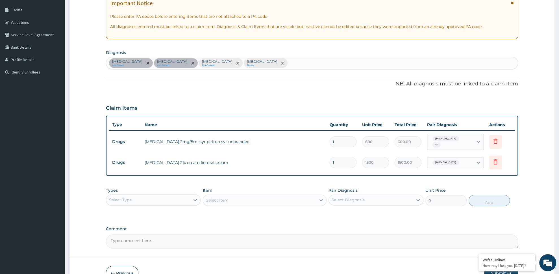
scroll to position [94, 0]
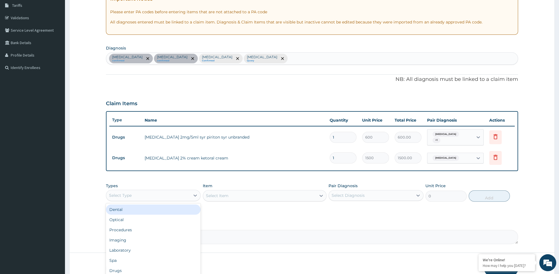
drag, startPoint x: 146, startPoint y: 197, endPoint x: 144, endPoint y: 210, distance: 13.4
click at [145, 197] on div "Select Type" at bounding box center [148, 195] width 84 height 9
click at [153, 249] on div "Laboratory" at bounding box center [153, 250] width 95 height 10
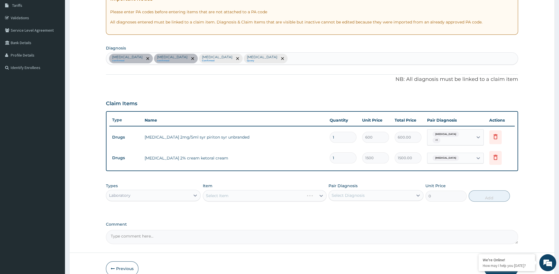
click at [366, 201] on div "Pair Diagnosis Select Diagnosis" at bounding box center [376, 192] width 95 height 19
